Goal: Information Seeking & Learning: Learn about a topic

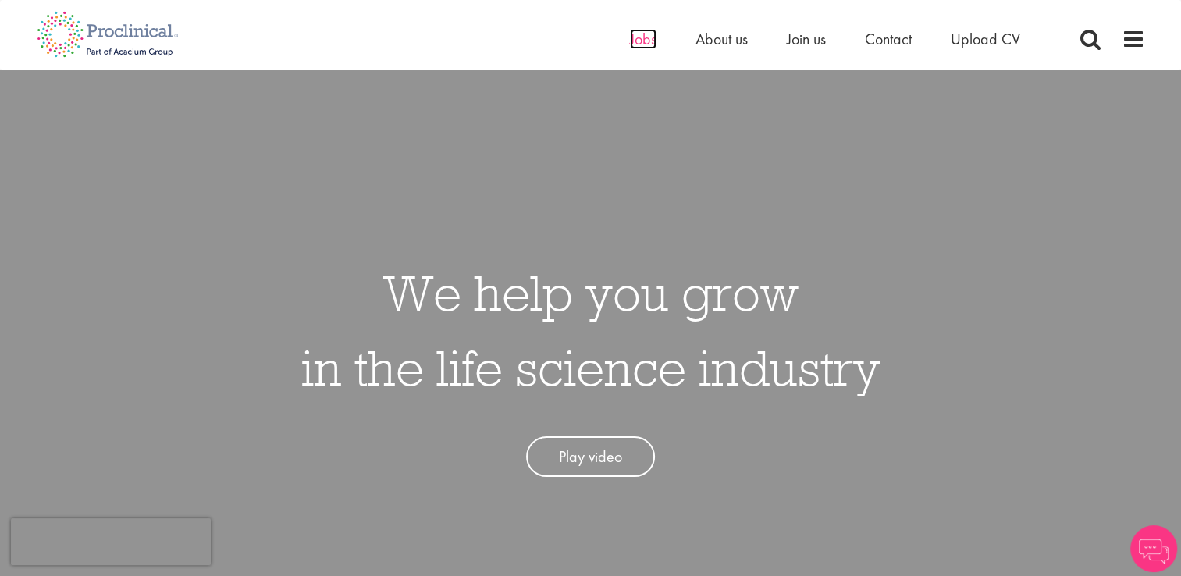
click at [637, 41] on span "Jobs" at bounding box center [643, 39] width 27 height 20
